Goal: Transaction & Acquisition: Download file/media

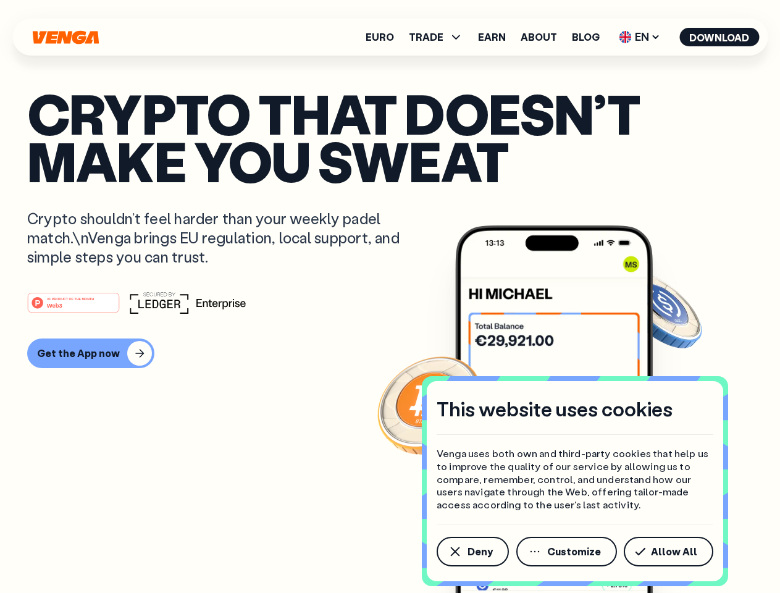
click at [390, 297] on div "#1 PRODUCT OF THE MONTH Web3" at bounding box center [390, 303] width 726 height 22
click at [472, 552] on span "Deny" at bounding box center [480, 552] width 25 height 10
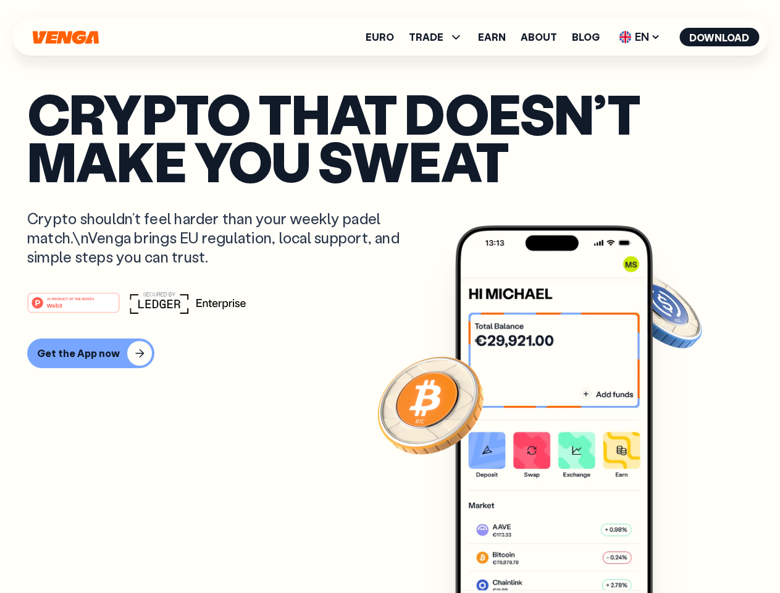
click at [568, 552] on img at bounding box center [554, 433] width 198 height 414
click at [671, 552] on article "Crypto that doesn’t make you sweat Crypto shouldn’t feel harder than your weekl…" at bounding box center [390, 321] width 726 height 463
click at [440, 37] on span "TRADE" at bounding box center [426, 37] width 35 height 10
click at [640, 37] on span "EN" at bounding box center [640, 37] width 50 height 20
click at [720, 37] on button "Download" at bounding box center [720, 37] width 80 height 19
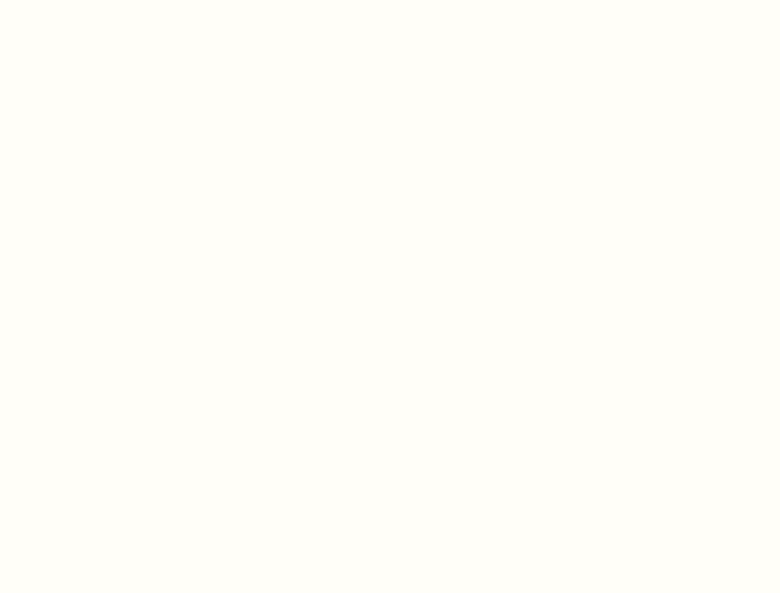
click at [390, 0] on html "This website uses cookies Venga uses both own and third-party cookies that help…" at bounding box center [390, 0] width 780 height 0
click at [89, 0] on html "This website uses cookies Venga uses both own and third-party cookies that help…" at bounding box center [390, 0] width 780 height 0
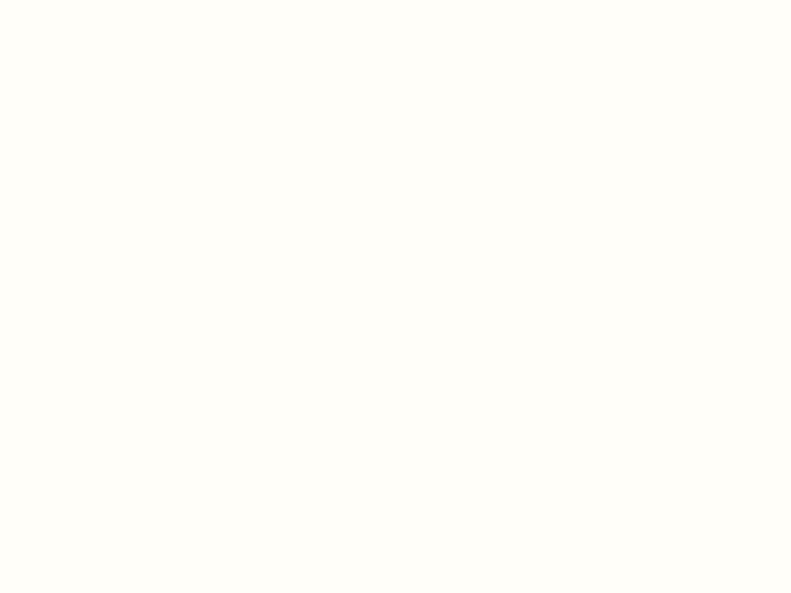
click at [75, 0] on html "This website uses cookies Venga uses both own and third-party cookies that help…" at bounding box center [395, 0] width 791 height 0
